Goal: Transaction & Acquisition: Book appointment/travel/reservation

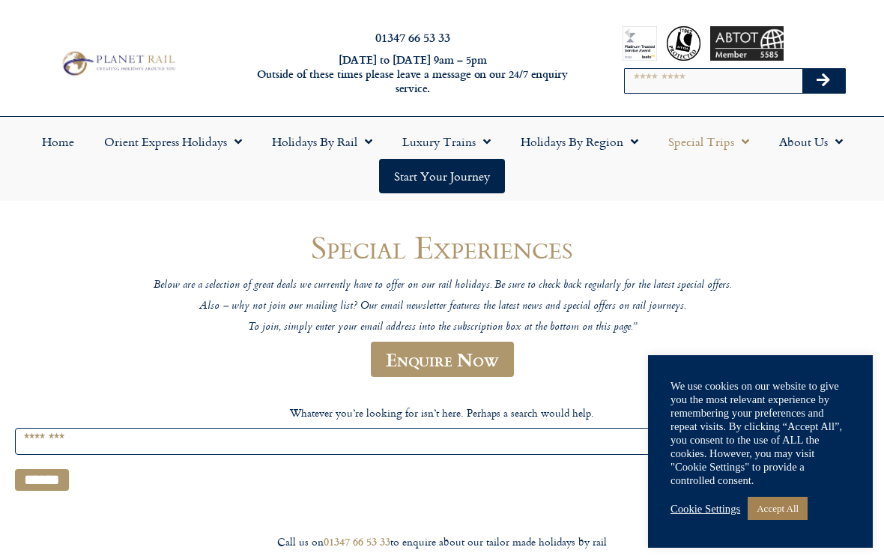
click at [776, 512] on link "Accept All" at bounding box center [777, 507] width 60 height 23
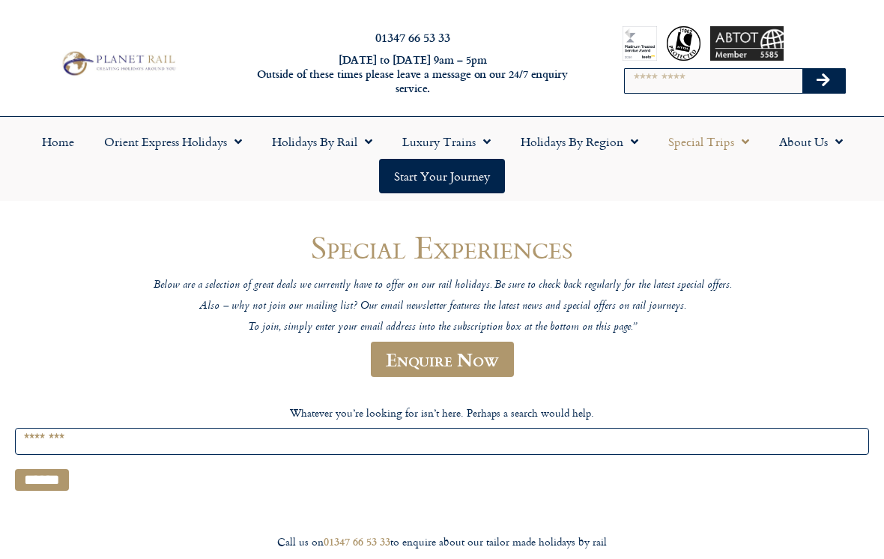
click at [171, 145] on link "Orient Express Holidays" at bounding box center [173, 141] width 168 height 34
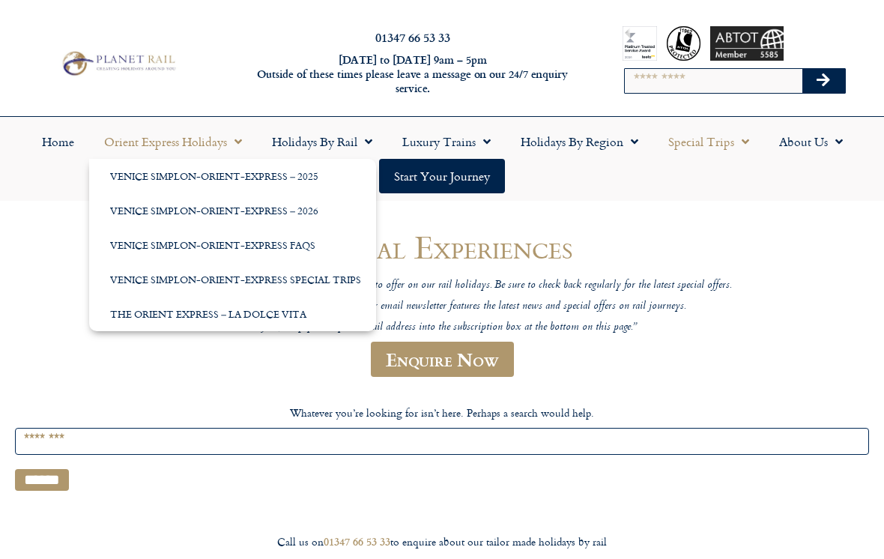
click at [142, 208] on link "Venice Simplon-Orient-Express – 2026" at bounding box center [232, 210] width 287 height 34
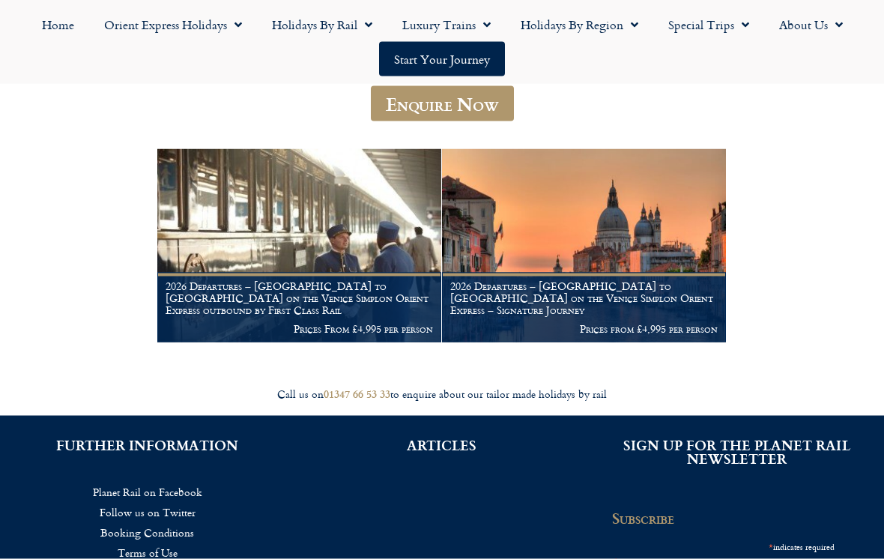
scroll to position [214, 0]
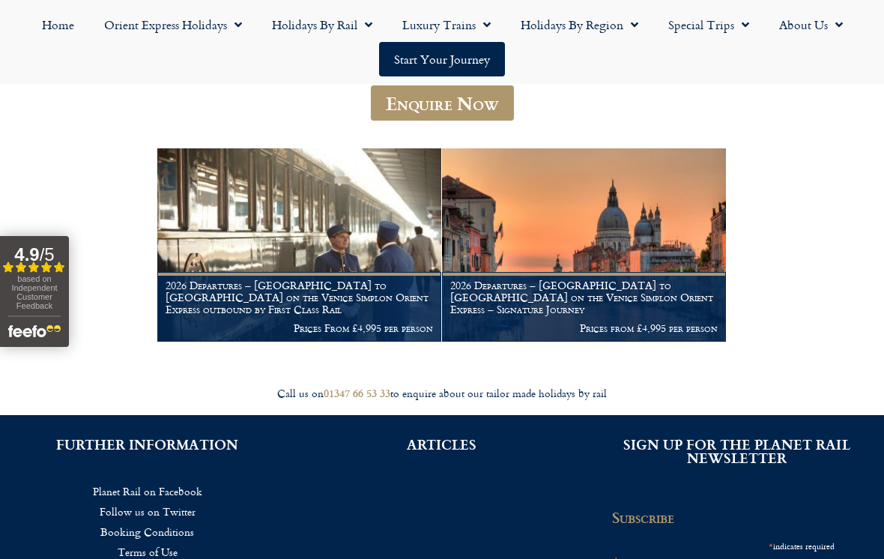
click at [272, 308] on h1 "2026 Departures – Venice to London on the Venice Simplon Orient Express outboun…" at bounding box center [298, 296] width 267 height 35
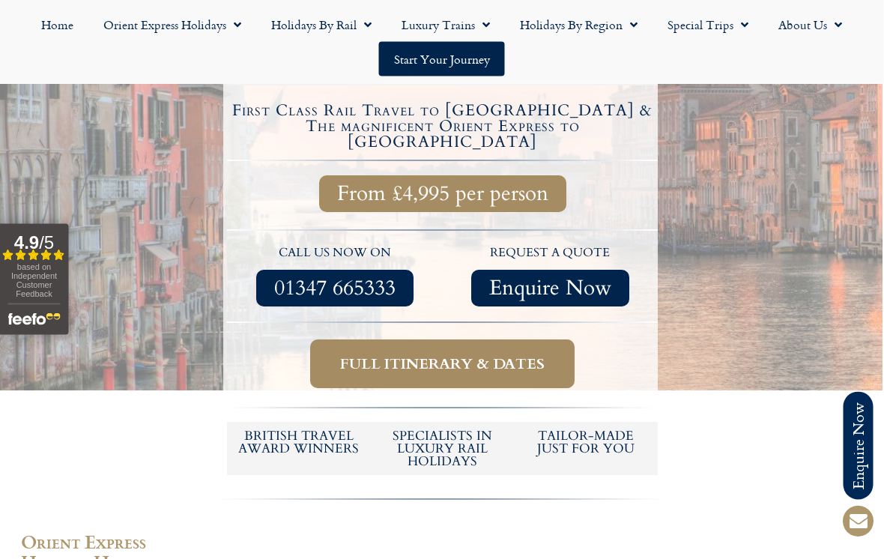
scroll to position [496, 1]
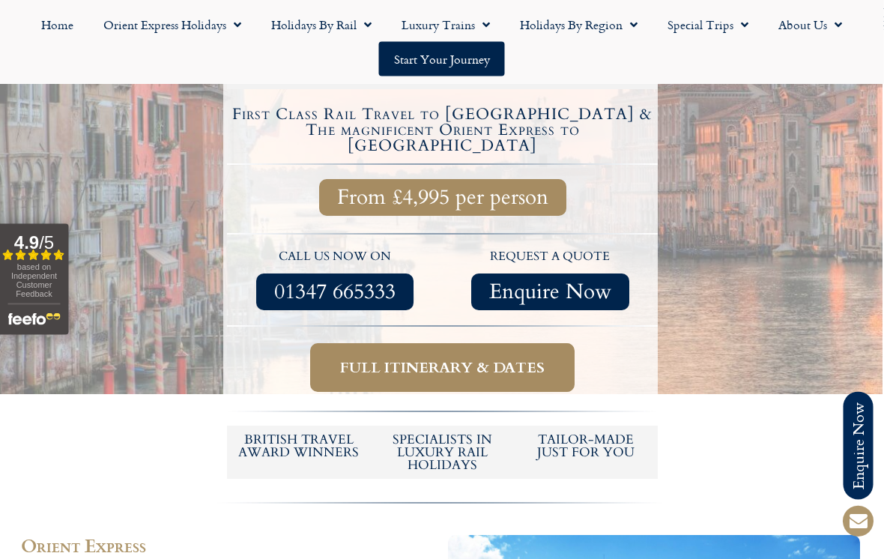
click at [343, 359] on span "Full itinerary & dates" at bounding box center [443, 368] width 204 height 19
click at [389, 359] on span "Full itinerary & dates" at bounding box center [443, 368] width 204 height 19
click at [377, 359] on span "Full itinerary & dates" at bounding box center [443, 368] width 204 height 19
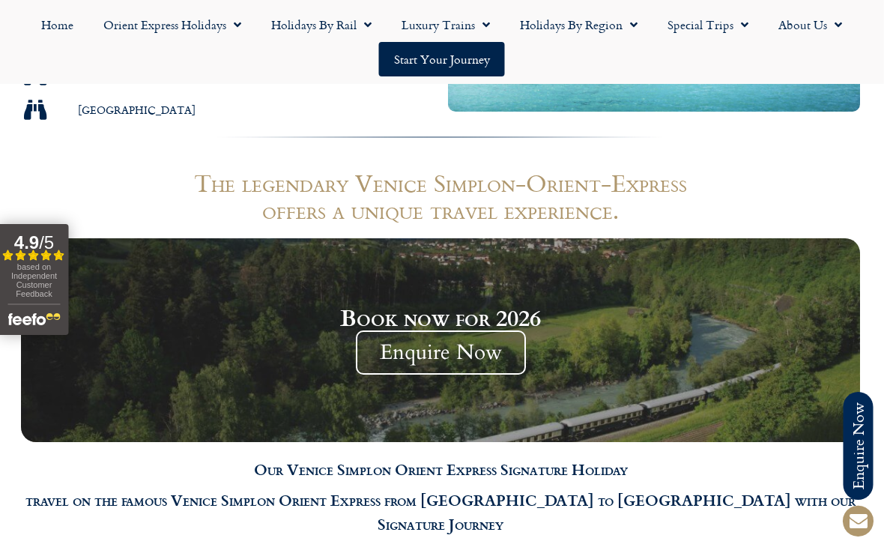
scroll to position [1198, 1]
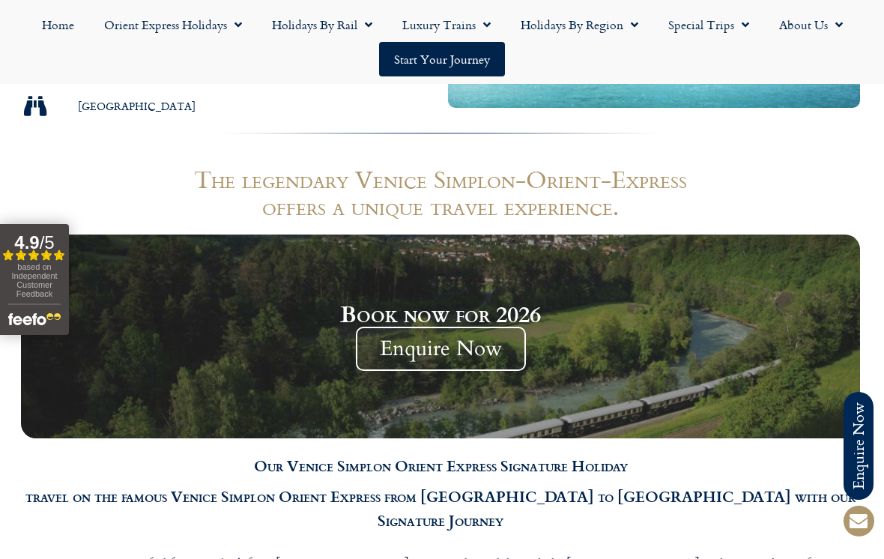
click at [429, 61] on link "Start your Journey" at bounding box center [442, 59] width 126 height 34
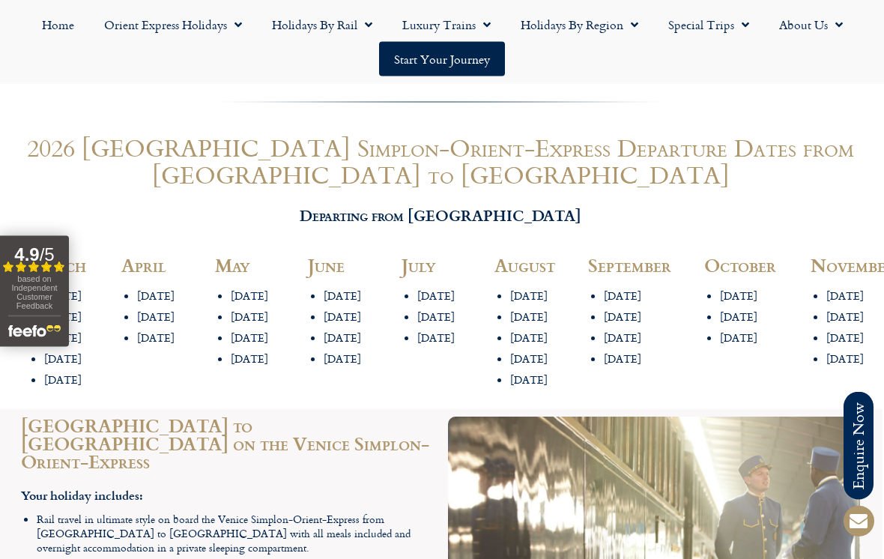
scroll to position [1730, 1]
